Goal: Information Seeking & Learning: Learn about a topic

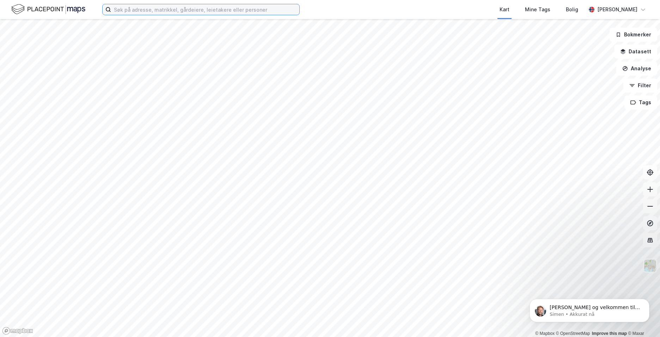
click at [183, 12] on input at bounding box center [205, 9] width 188 height 11
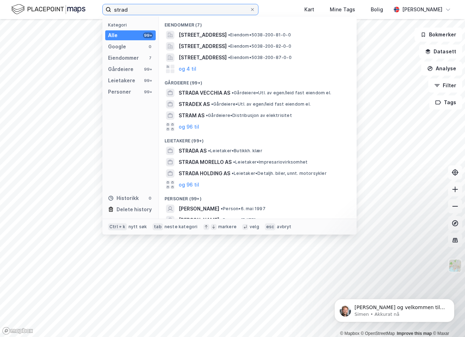
click at [183, 12] on input "strad" at bounding box center [180, 9] width 138 height 11
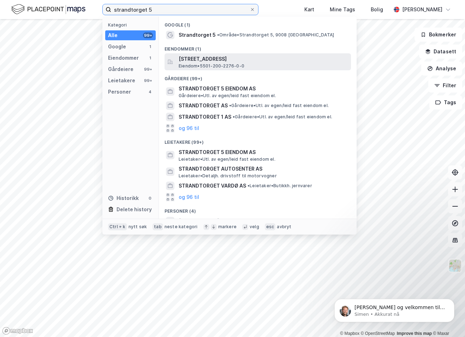
type input "strandtorget 5"
click at [258, 61] on span "[STREET_ADDRESS]" at bounding box center [263, 59] width 169 height 8
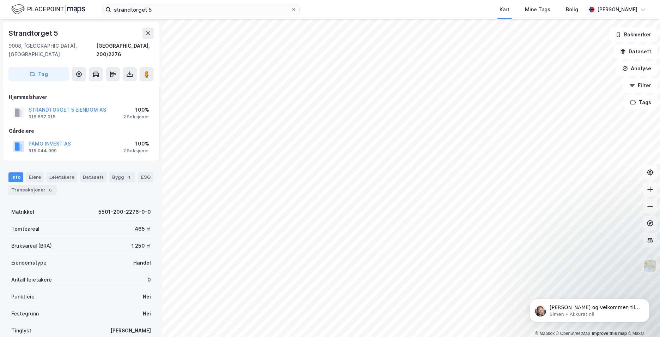
click at [85, 114] on div "Hjemmelshaver STRANDTORGET 5 EIENDOM AS 915 667 015 100% 2 Seksjoner Gårdeiere …" at bounding box center [81, 124] width 145 height 62
click at [0, 0] on button "STRANDTORGET 5 EIENDOM AS" at bounding box center [0, 0] width 0 height 0
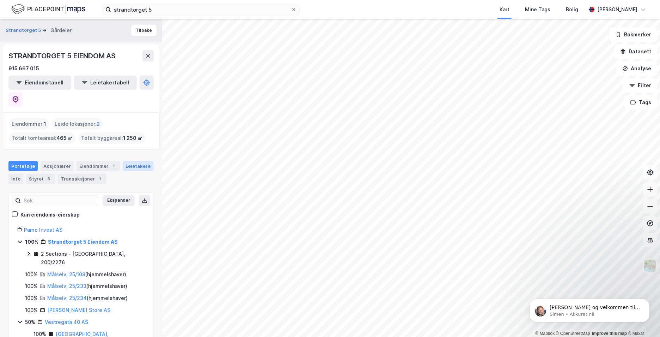
click at [129, 161] on div "Leietakere" at bounding box center [138, 166] width 31 height 10
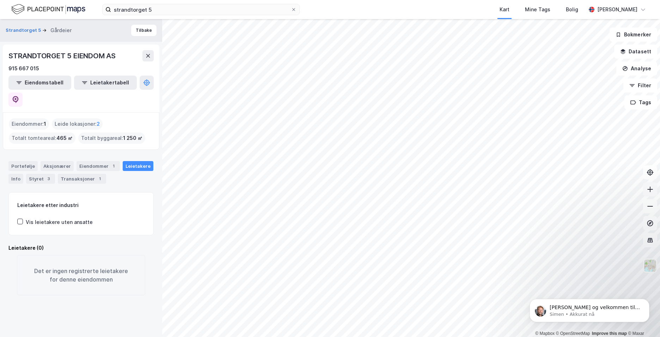
click at [648, 194] on button at bounding box center [650, 189] width 14 height 14
click at [649, 190] on icon at bounding box center [650, 189] width 7 height 7
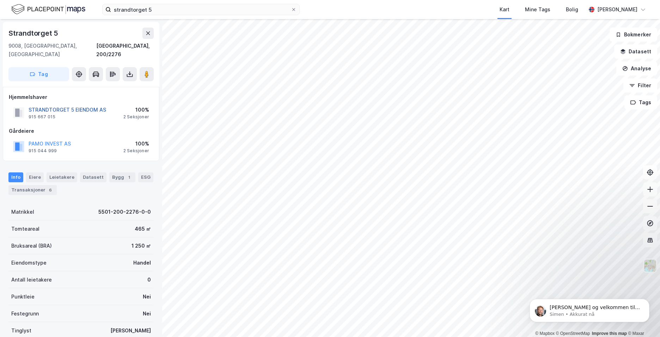
click at [0, 0] on button "STRANDTORGET 5 EIENDOM AS" at bounding box center [0, 0] width 0 height 0
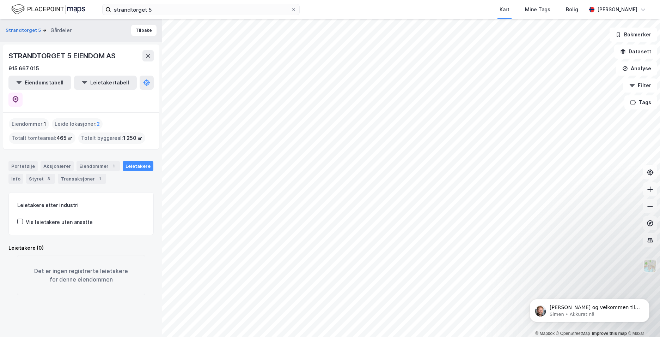
click at [75, 118] on div "Leide lokasjoner : 2" at bounding box center [77, 123] width 51 height 11
click at [69, 118] on div "Leide lokasjoner : 2" at bounding box center [77, 123] width 51 height 11
click at [101, 161] on div "Eiendommer 1" at bounding box center [98, 166] width 43 height 10
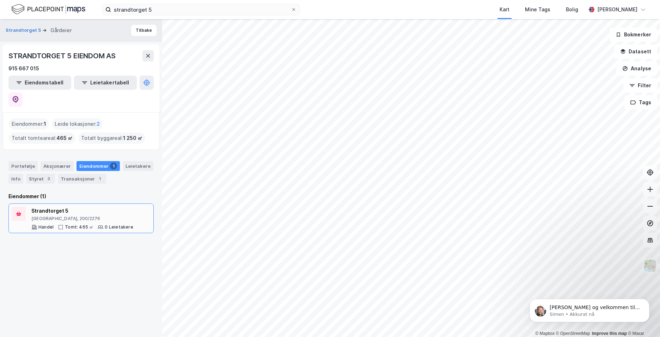
click at [40, 216] on div "[GEOGRAPHIC_DATA], 200/2276" at bounding box center [82, 219] width 102 height 6
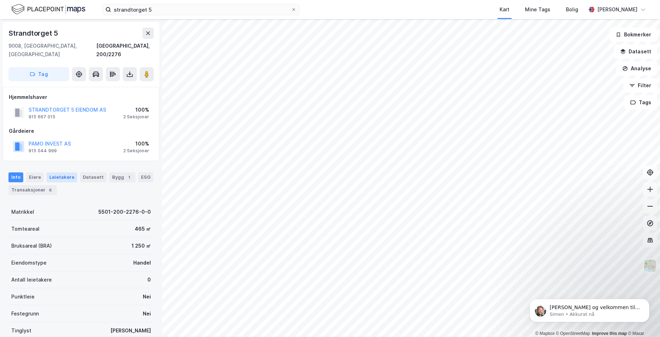
click at [60, 172] on div "Leietakere" at bounding box center [62, 177] width 31 height 10
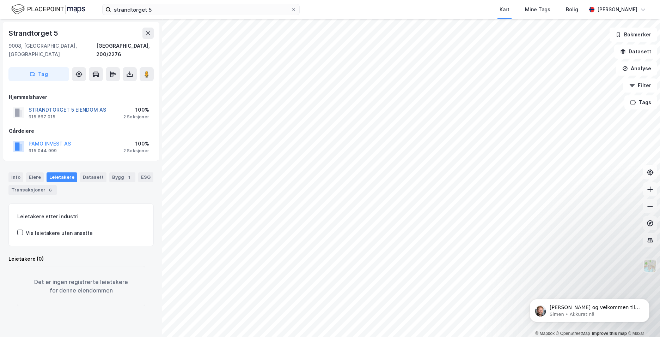
click at [0, 0] on button "STRANDTORGET 5 EIENDOM AS" at bounding box center [0, 0] width 0 height 0
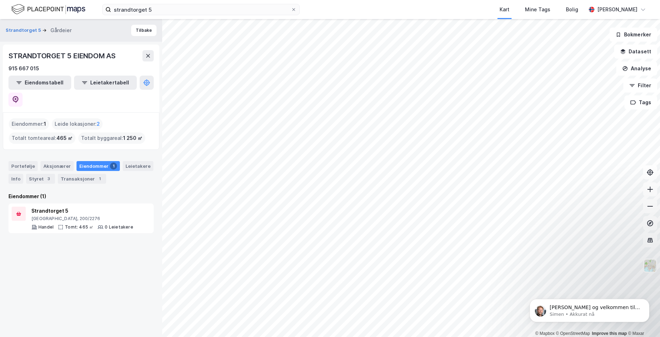
click at [76, 118] on div "Leide lokasjoner : 2" at bounding box center [77, 123] width 51 height 11
click at [99, 118] on div "Leide lokasjoner : 2" at bounding box center [77, 123] width 51 height 11
click at [74, 174] on div "Transaksjoner 1" at bounding box center [82, 179] width 48 height 10
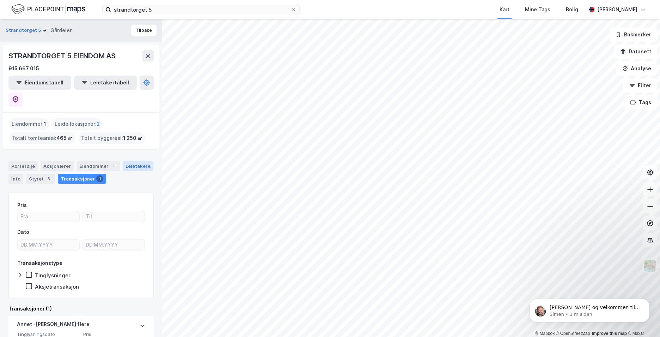
click at [131, 161] on div "Leietakere" at bounding box center [138, 166] width 31 height 10
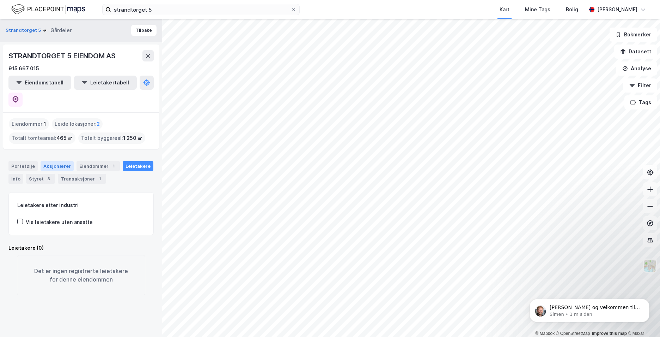
click at [54, 161] on div "Aksjonærer" at bounding box center [57, 166] width 33 height 10
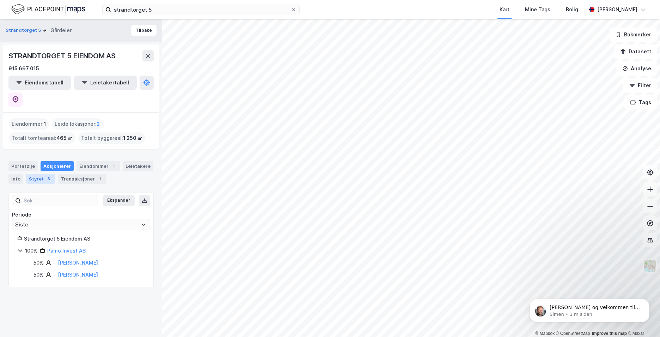
click at [40, 174] on div "Styret 3" at bounding box center [40, 179] width 29 height 10
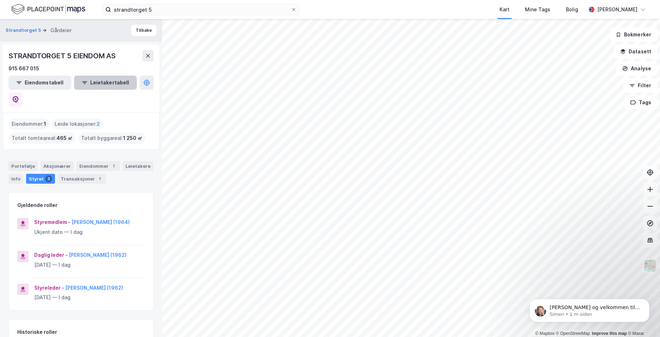
click at [88, 81] on button "Leietakertabell" at bounding box center [105, 82] width 63 height 14
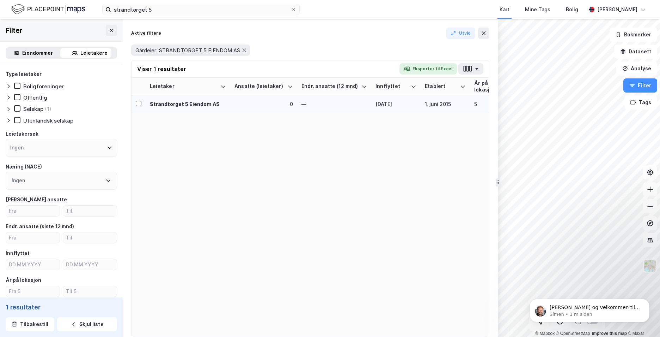
click at [436, 105] on div "1. juni 2015" at bounding box center [445, 103] width 41 height 7
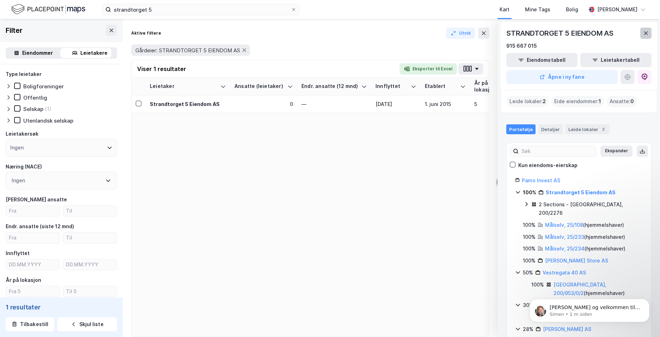
click at [645, 33] on icon at bounding box center [646, 33] width 6 height 6
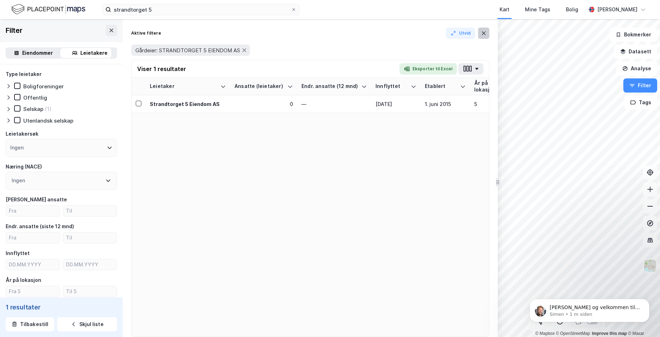
click at [483, 35] on icon at bounding box center [484, 33] width 4 height 4
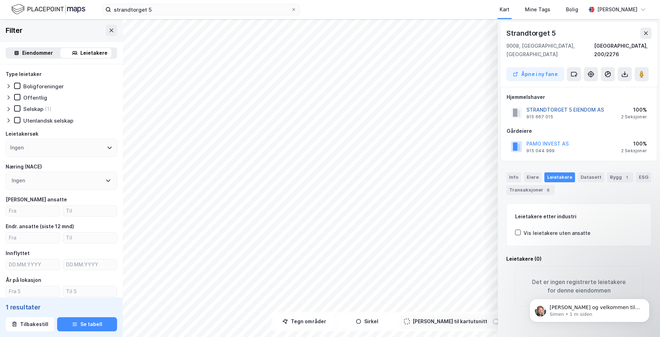
click at [0, 0] on button "STRANDTORGET 5 EIENDOM AS" at bounding box center [0, 0] width 0 height 0
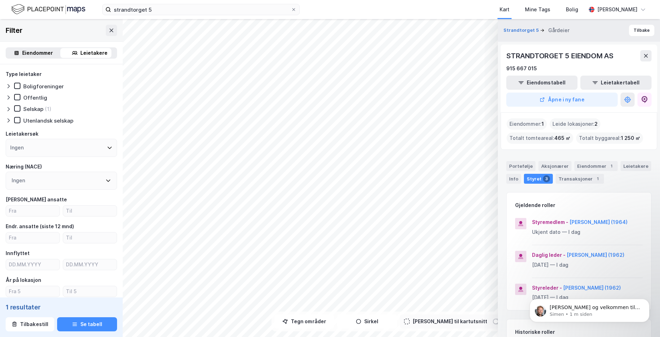
click at [652, 285] on html "[PERSON_NAME] og velkommen til Newsec Maps, [PERSON_NAME] Om det er du lurer på…" at bounding box center [589, 308] width 141 height 49
click at [643, 60] on button at bounding box center [646, 55] width 11 height 11
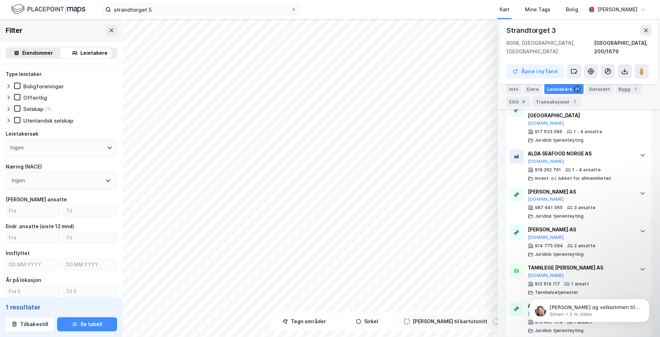
scroll to position [831, 0]
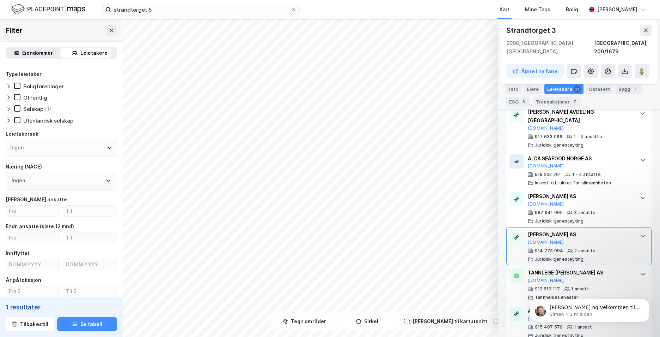
click at [640, 233] on icon at bounding box center [643, 236] width 6 height 6
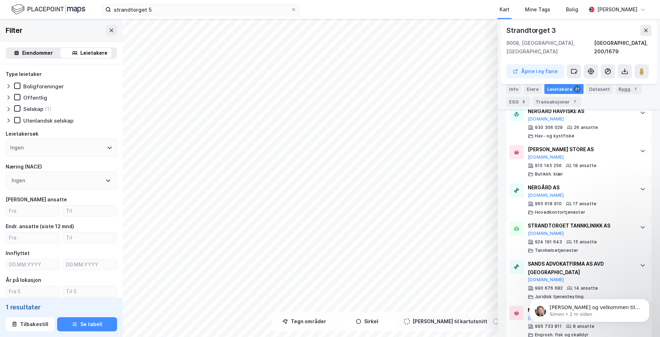
scroll to position [246, 0]
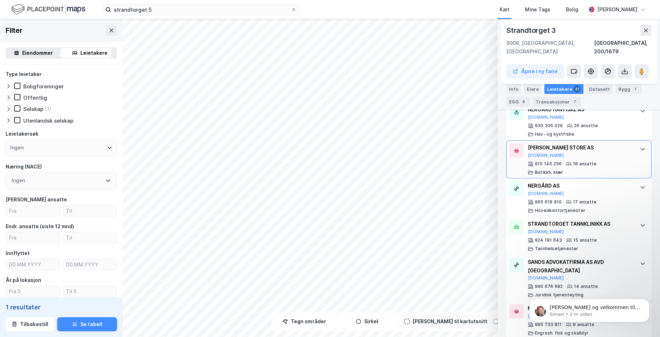
click at [639, 143] on div at bounding box center [642, 148] width 11 height 11
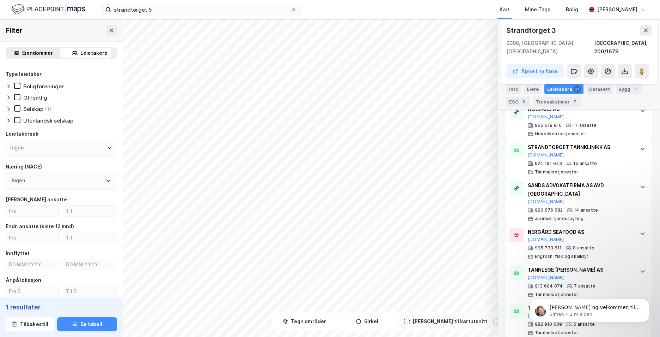
scroll to position [701, 0]
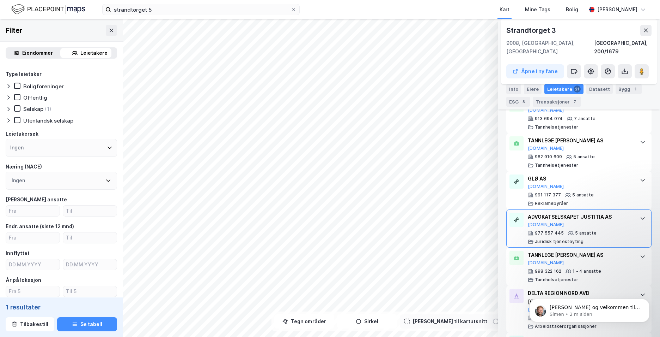
click at [640, 216] on icon at bounding box center [643, 218] width 6 height 6
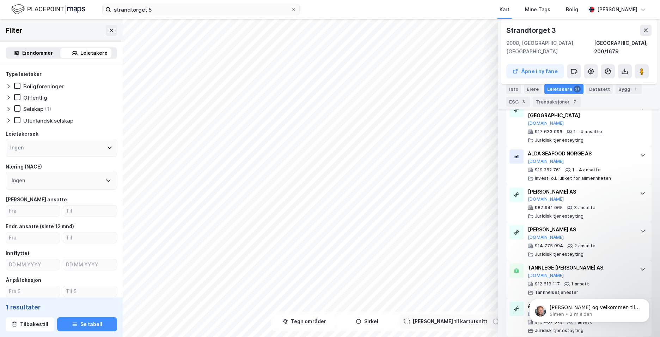
click at [653, 272] on div "Strandtorget 3 9008, [GEOGRAPHIC_DATA], [GEOGRAPHIC_DATA] [GEOGRAPHIC_DATA], 20…" at bounding box center [579, 177] width 162 height 317
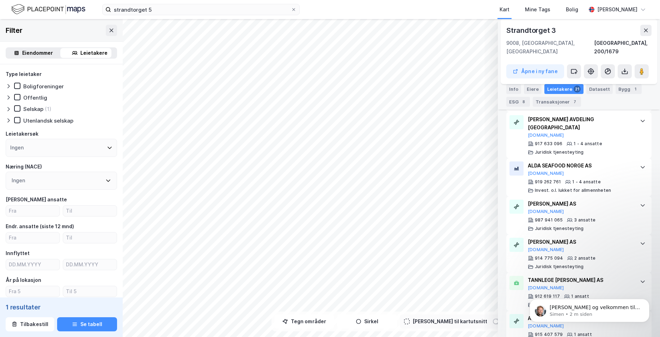
scroll to position [1213, 0]
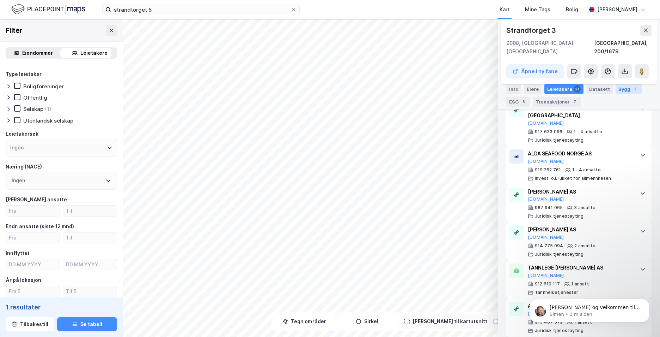
click at [617, 93] on div "Bygg 1" at bounding box center [629, 89] width 26 height 10
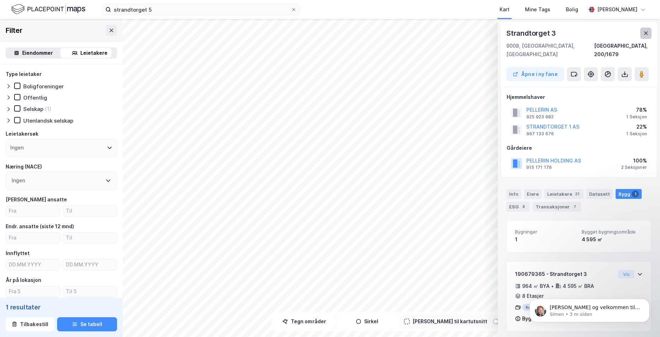
click at [643, 35] on icon at bounding box center [646, 33] width 6 height 6
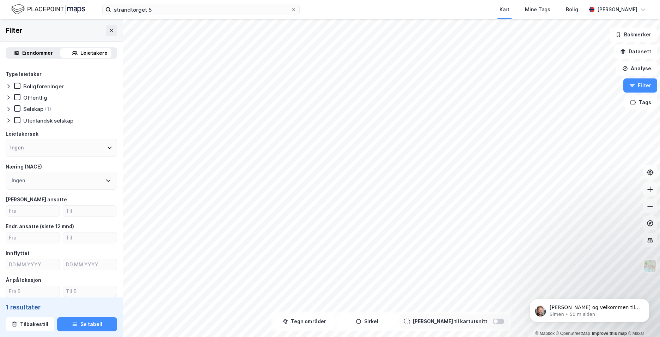
click at [331, 5] on div "strandtorget 5 Kart Mine Tags Bolig [PERSON_NAME]" at bounding box center [330, 9] width 660 height 19
